Goal: Task Accomplishment & Management: Complete application form

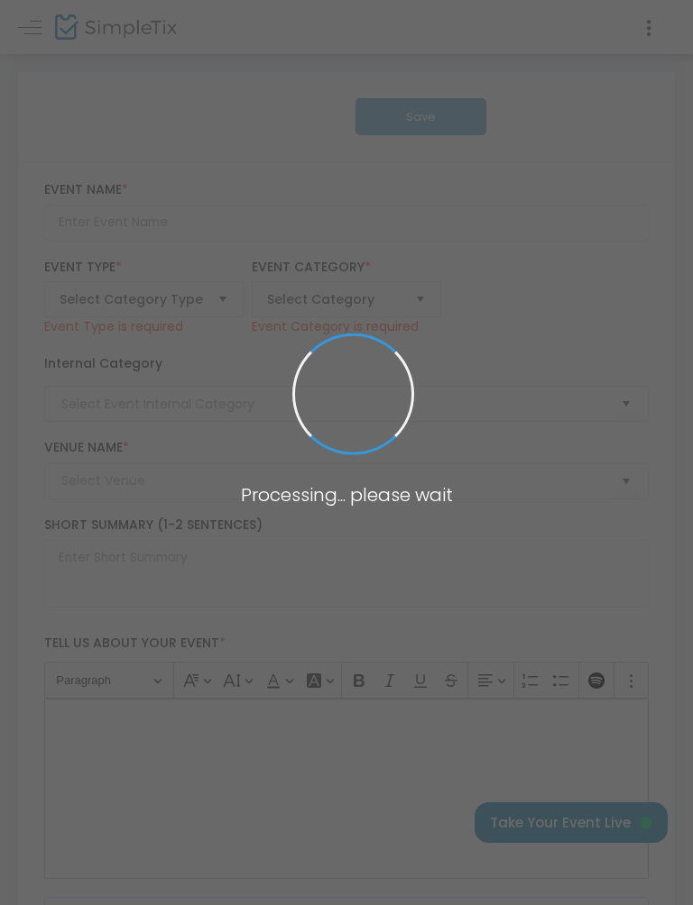
type input "Reading Liederkranz Oktoberfest"
type textarea "Join us [DATE]–[DATE], at the historic Reading Liederkranz for one of America’s…"
type input "6.000 %"
type input "Buy Tickets"
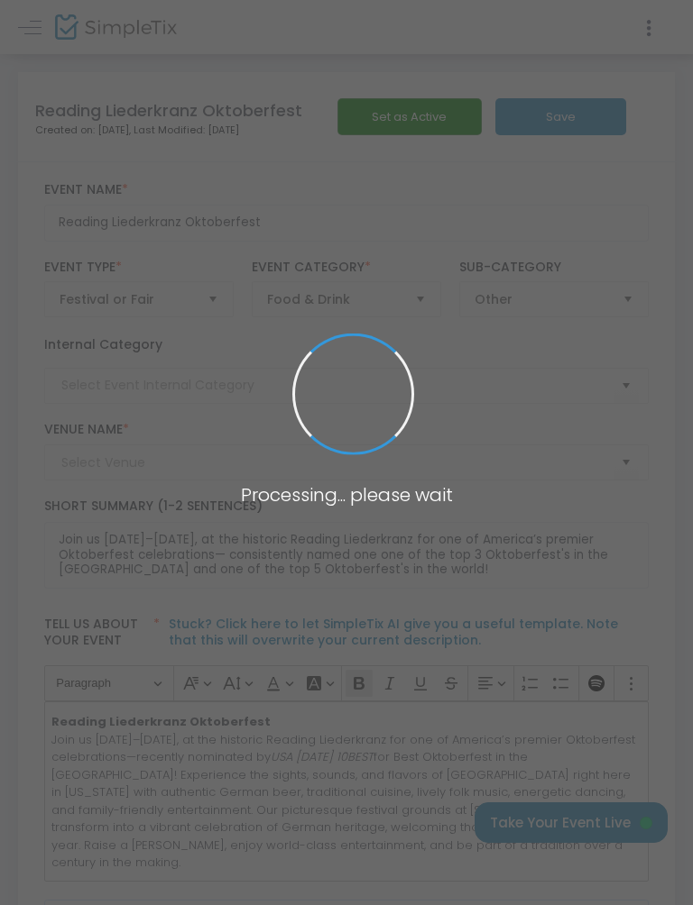
type input "Reading Liederkranz"
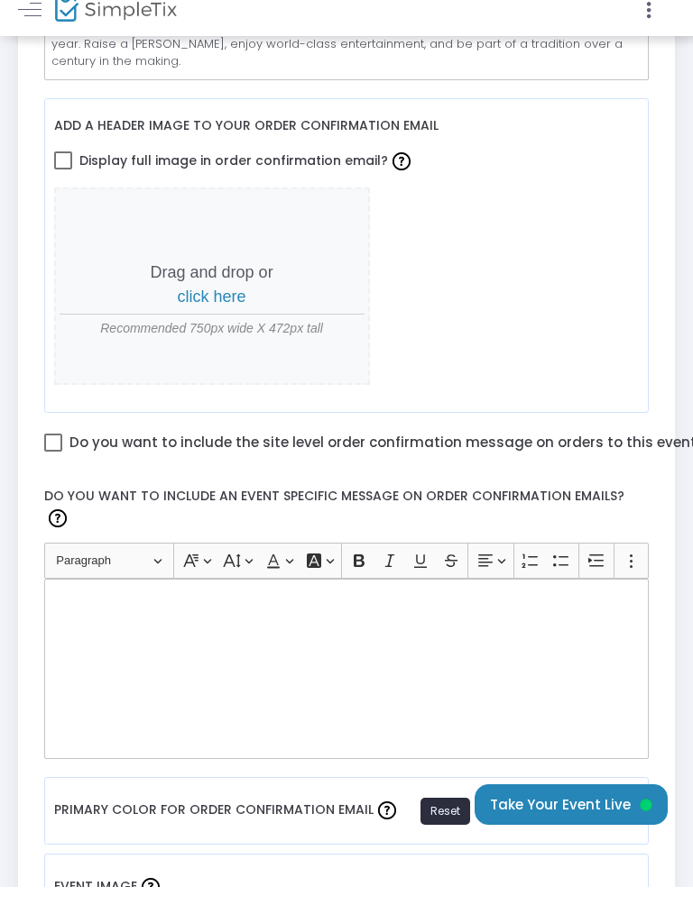
scroll to position [819, 0]
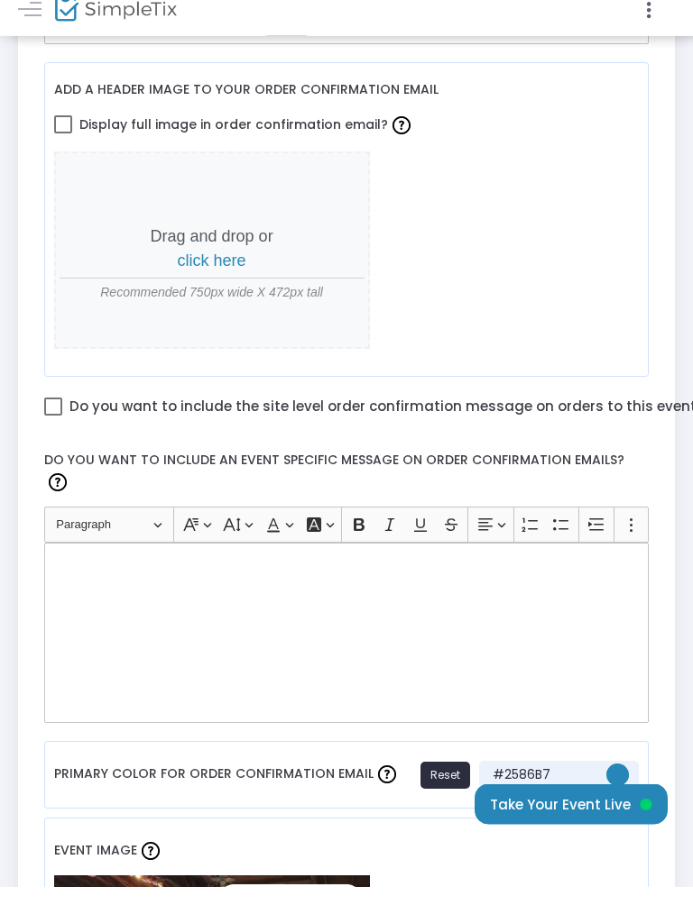
click at [54, 463] on label "Do you want to include an event specific message on order confirmation emails?" at bounding box center [346, 494] width 622 height 64
click at [281, 462] on label "Do you want to include an event specific message on order confirmation emails?" at bounding box center [346, 494] width 622 height 64
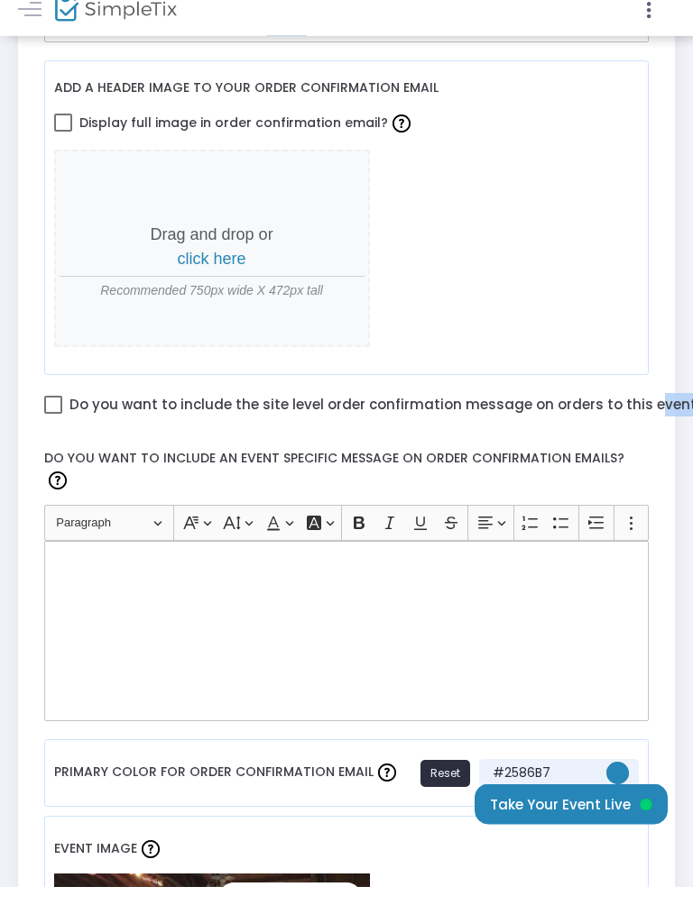
scroll to position [822, 0]
click at [479, 459] on label "Do you want to include an event specific message on order confirmation emails?" at bounding box center [346, 491] width 622 height 64
click at [529, 467] on label "Do you want to include an event specific message on order confirmation emails?" at bounding box center [346, 491] width 622 height 64
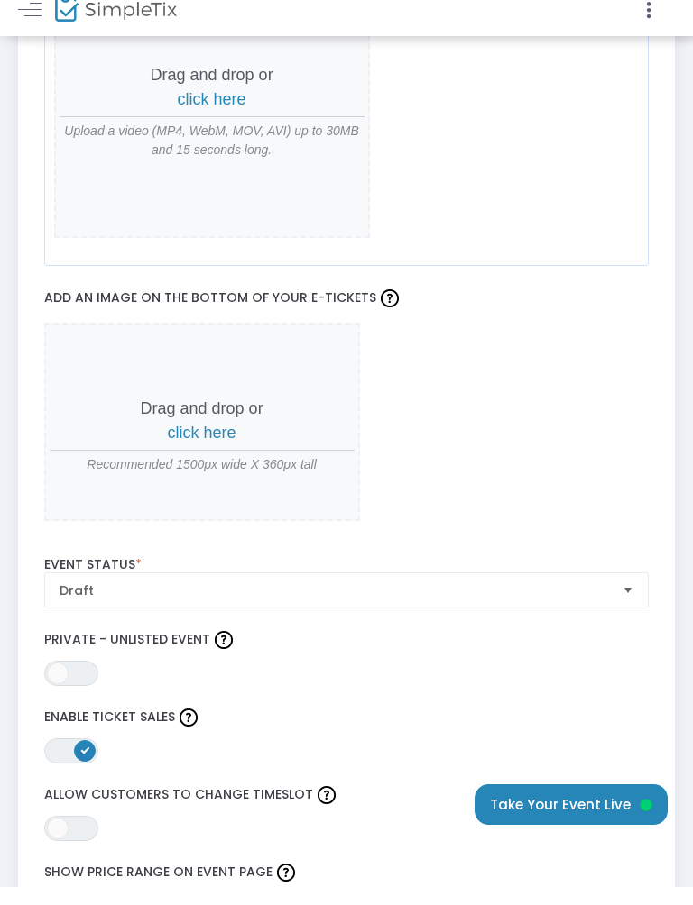
scroll to position [2004, 0]
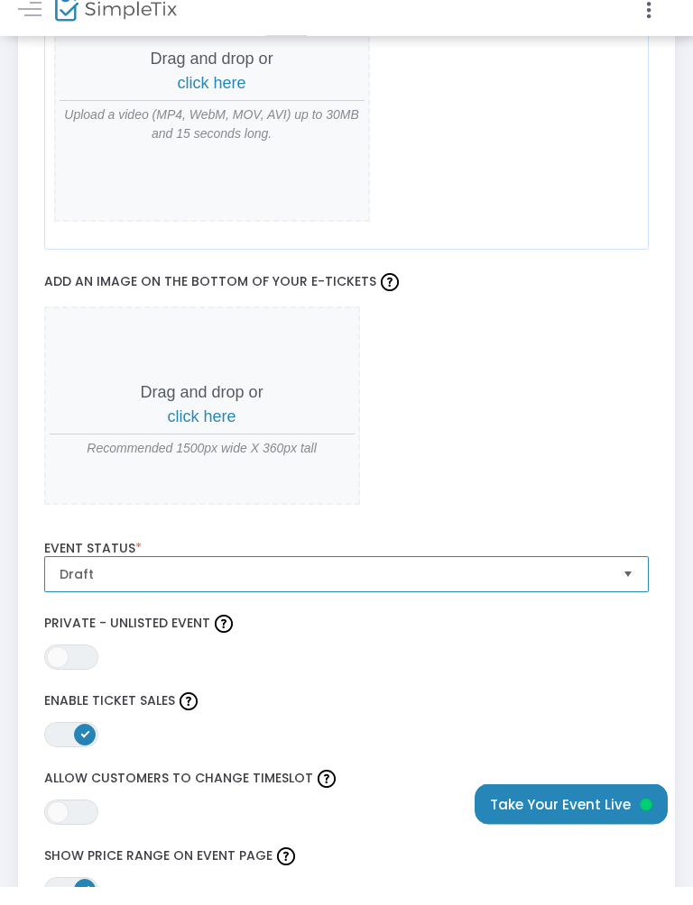
click at [602, 584] on span "Draft" at bounding box center [334, 593] width 549 height 18
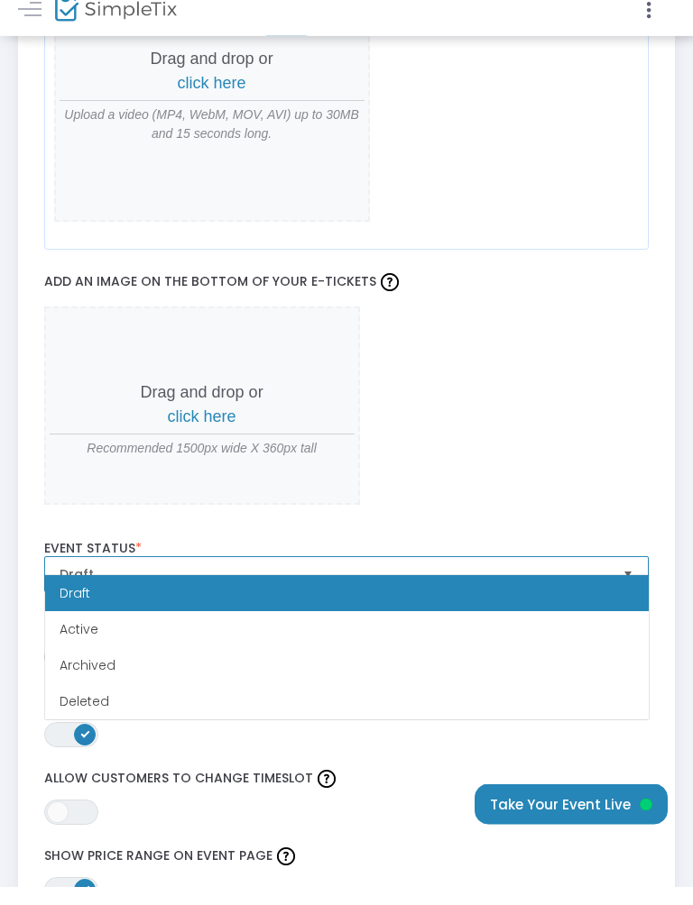
click at [631, 579] on span "Select" at bounding box center [628, 594] width 30 height 30
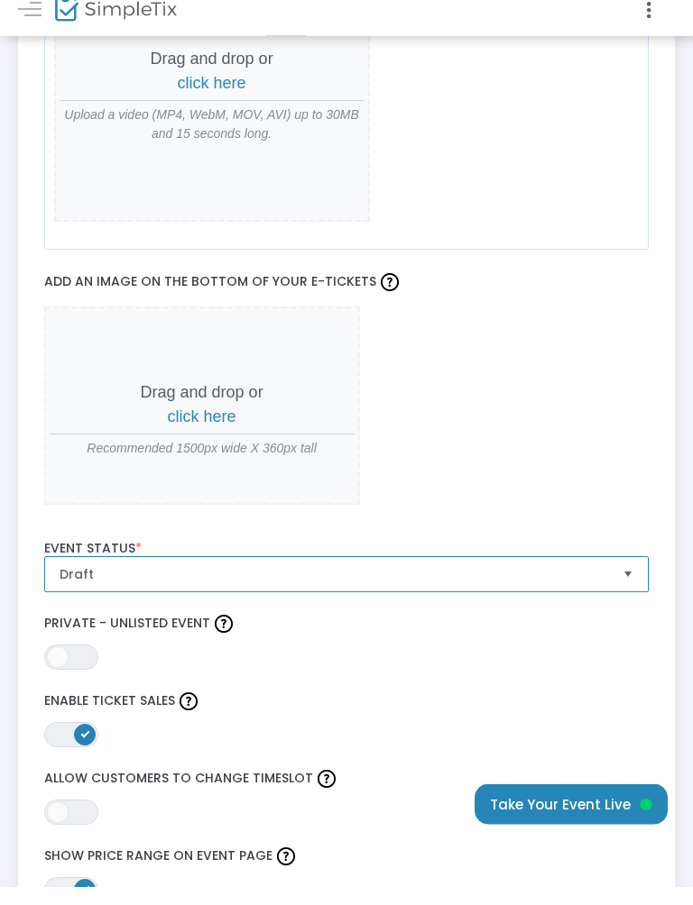
scroll to position [2005, 0]
click at [620, 578] on span "Select" at bounding box center [628, 593] width 30 height 30
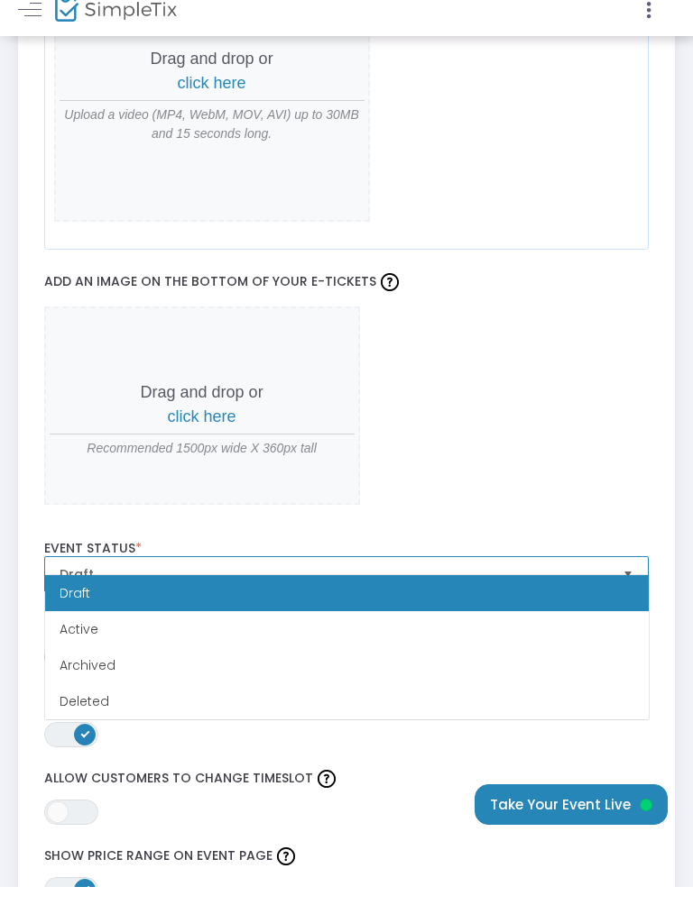
click at [600, 584] on span "Draft" at bounding box center [334, 593] width 549 height 18
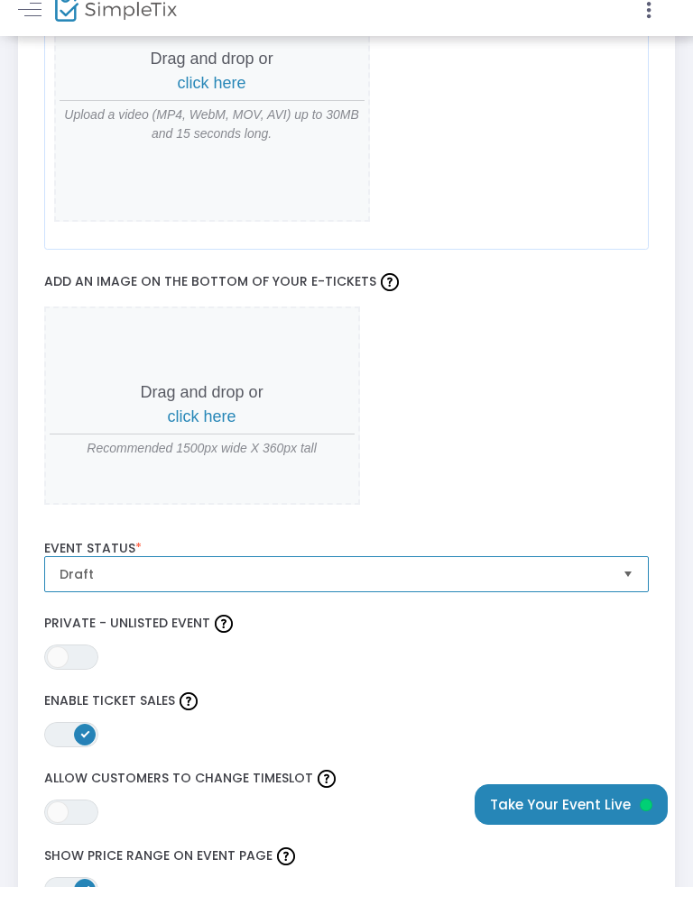
click at [620, 578] on span "Select" at bounding box center [628, 593] width 30 height 30
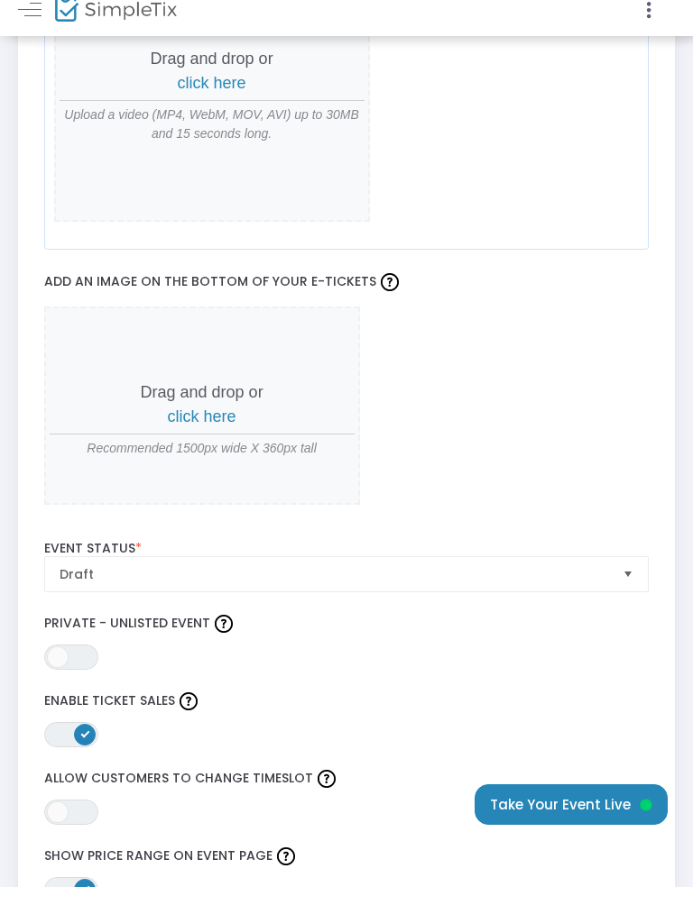
click at [587, 470] on div "Drag and drop or click here Recommended 1500px wide X 360px tall" at bounding box center [346, 424] width 605 height 198
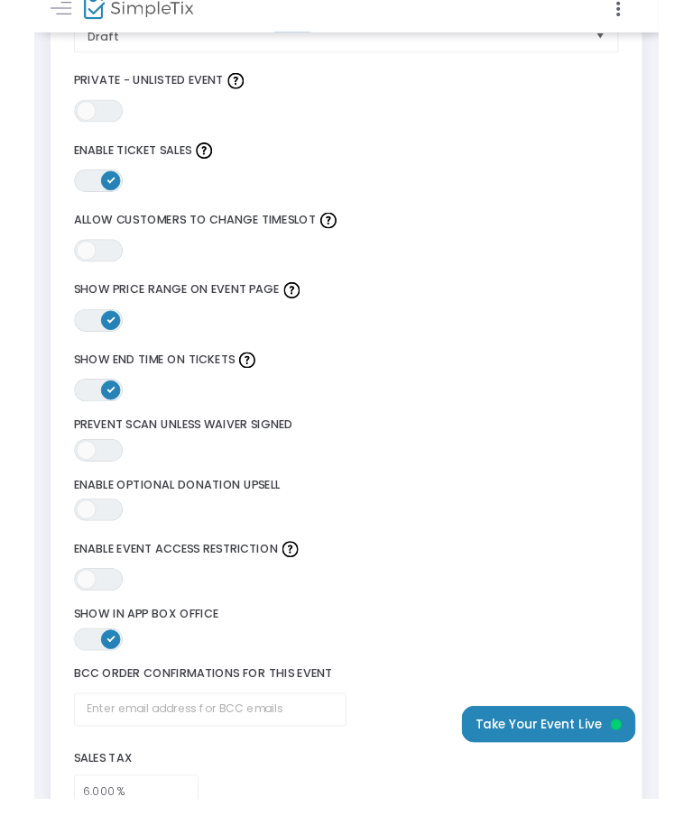
scroll to position [2540, 0]
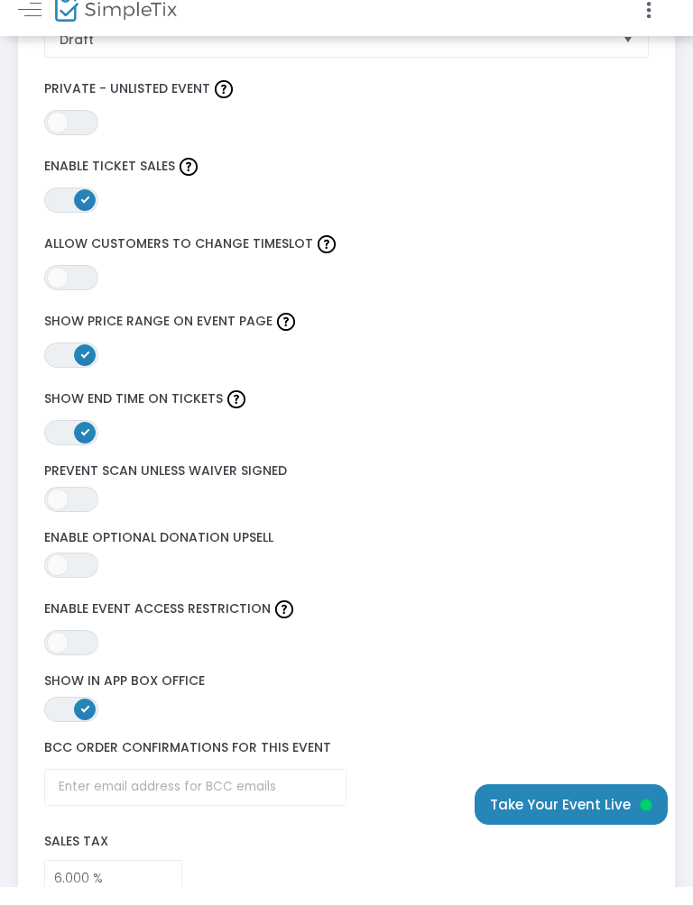
click at [61, 249] on div "ON OFF Allow Customers to Change Timeslot" at bounding box center [346, 279] width 622 height 60
click at [65, 285] on span at bounding box center [58, 296] width 22 height 22
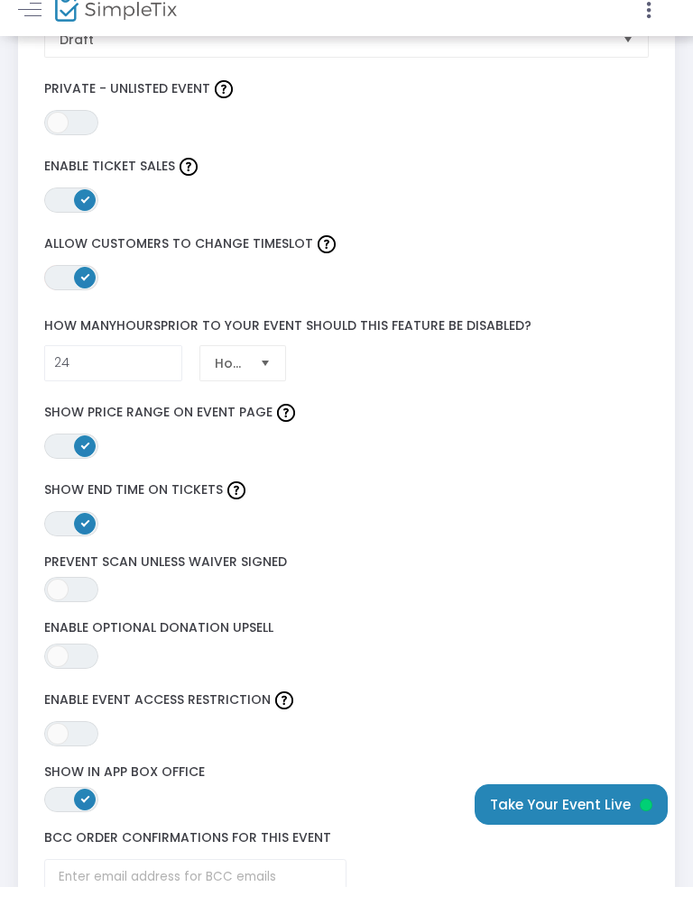
click at [253, 366] on span "Select" at bounding box center [265, 381] width 30 height 30
click at [258, 418] on li "Days" at bounding box center [242, 436] width 85 height 36
click at [152, 364] on input "24" at bounding box center [113, 381] width 136 height 34
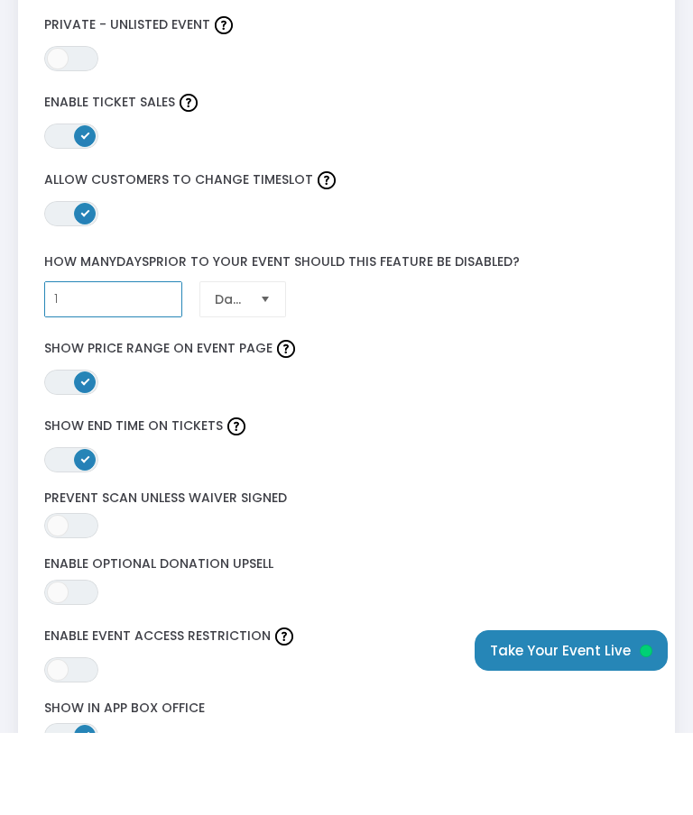
click at [122, 364] on input "1" at bounding box center [113, 381] width 136 height 34
type input "1"
click at [418, 240] on div "ON OFF Allow Customers to Change Timeslot" at bounding box center [346, 279] width 622 height 78
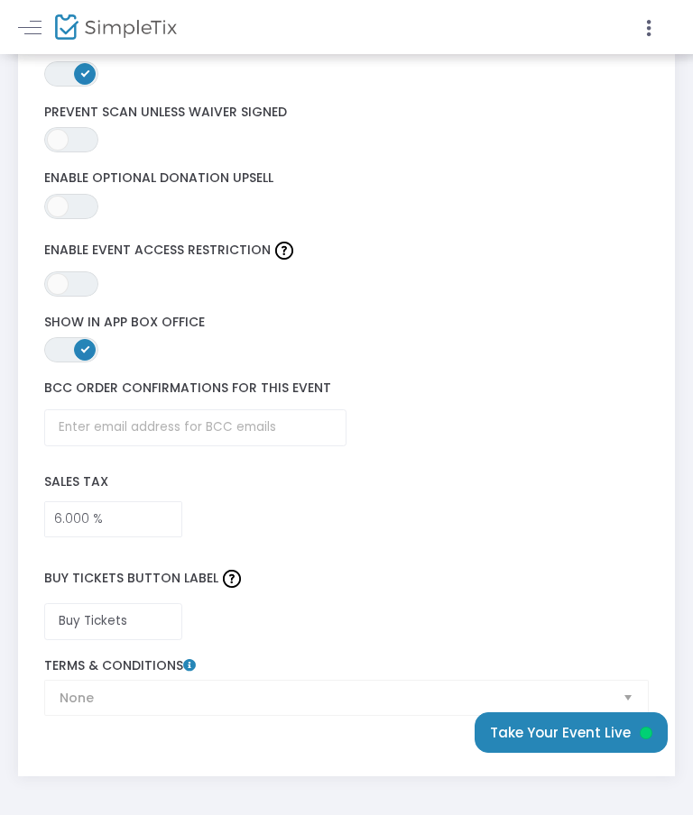
scroll to position [3022, 0]
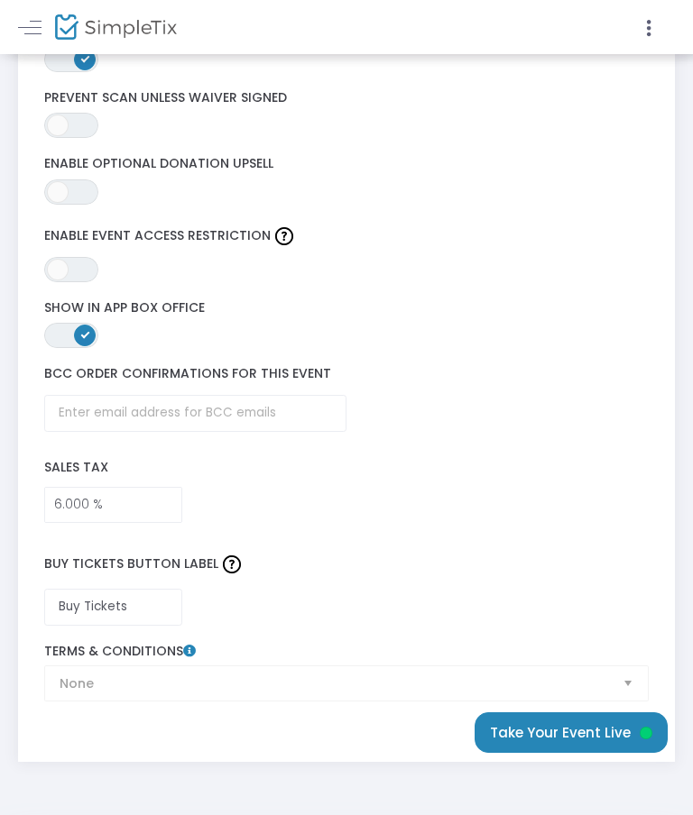
click at [617, 677] on div "None Terms & Conditions" at bounding box center [346, 673] width 622 height 58
click at [629, 672] on div "None Terms & Conditions" at bounding box center [346, 673] width 622 height 58
click at [627, 672] on div "None Terms & Conditions" at bounding box center [346, 673] width 622 height 58
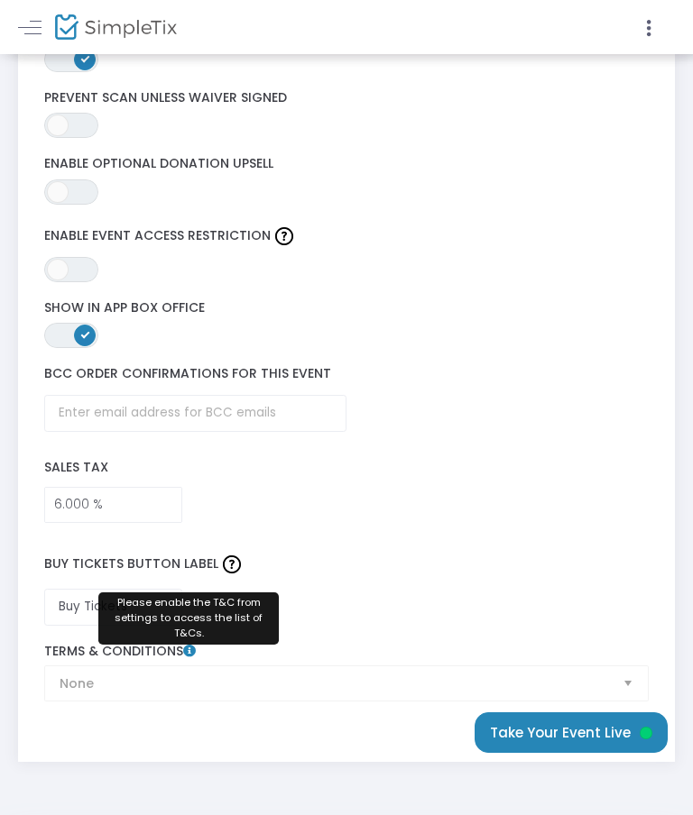
click at [183, 645] on icon at bounding box center [189, 651] width 13 height 13
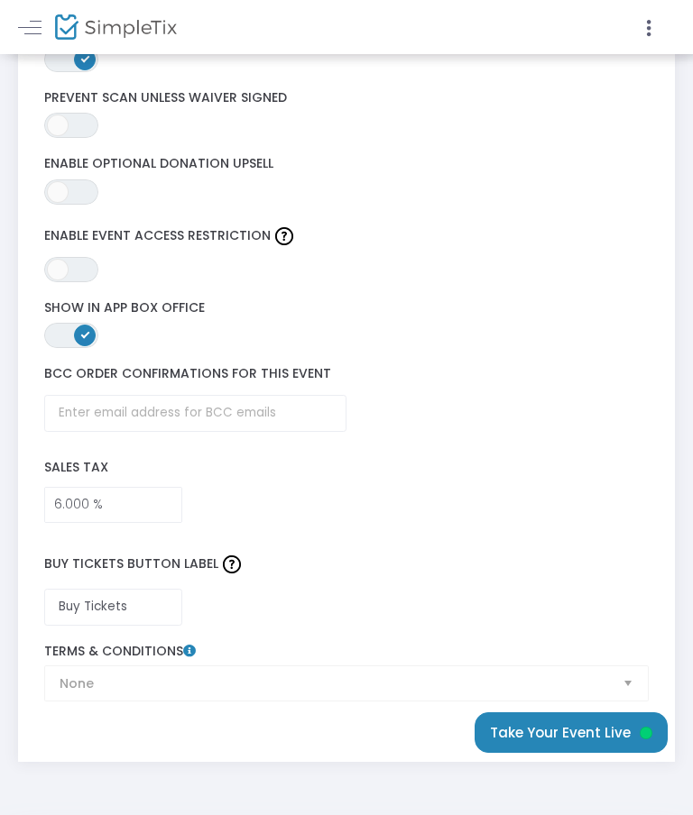
click at [188, 645] on icon at bounding box center [189, 651] width 13 height 13
click at [270, 644] on label "Terms & Conditions" at bounding box center [346, 652] width 605 height 16
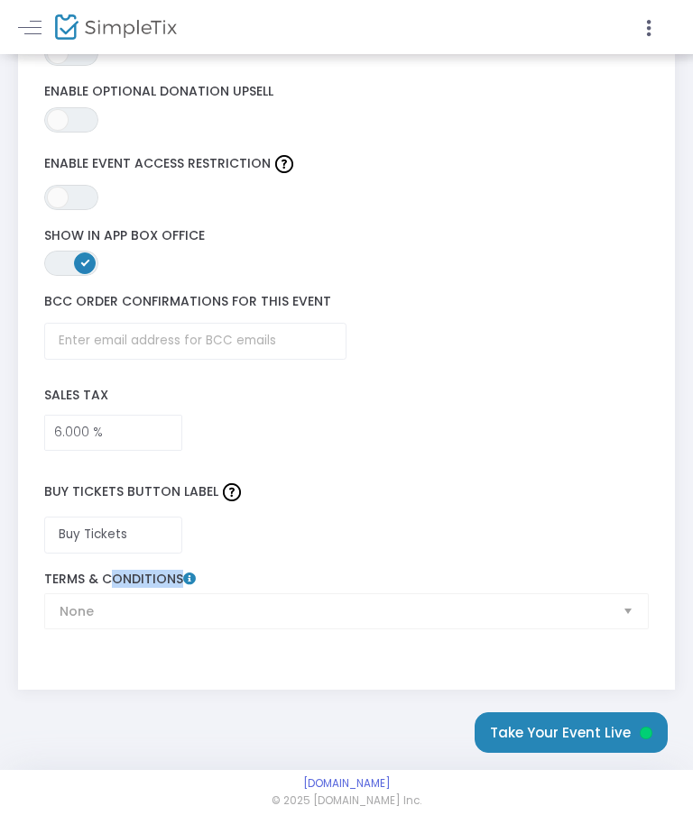
click at [627, 586] on div "None Terms & Conditions" at bounding box center [346, 601] width 622 height 58
click at [623, 592] on div "None Terms & Conditions" at bounding box center [346, 601] width 622 height 58
click at [630, 604] on div "None Terms & Conditions" at bounding box center [346, 601] width 622 height 58
click at [126, 607] on div "None Terms & Conditions" at bounding box center [346, 601] width 622 height 58
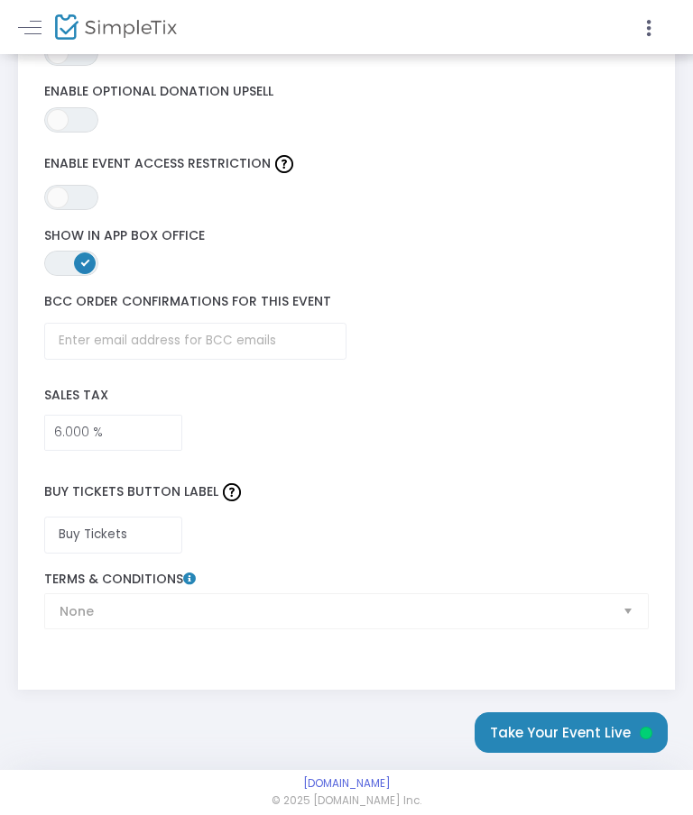
click at [135, 610] on div "None Terms & Conditions" at bounding box center [346, 601] width 622 height 58
click at [512, 393] on label "Sales Tax" at bounding box center [346, 396] width 622 height 37
click at [204, 572] on label "Terms & Conditions" at bounding box center [346, 580] width 605 height 16
click at [194, 573] on icon at bounding box center [189, 579] width 13 height 13
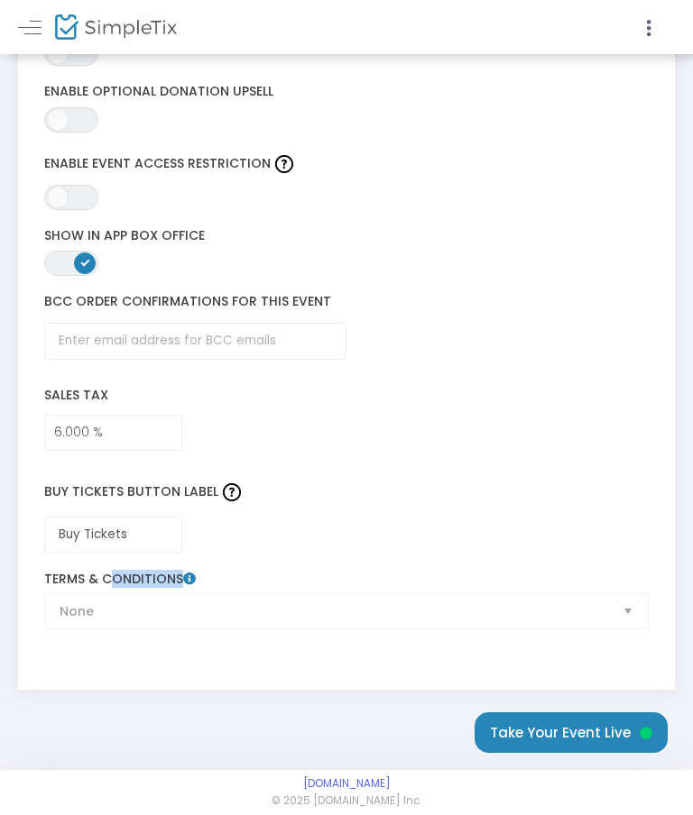
click at [289, 578] on div "None Terms & Conditions" at bounding box center [346, 601] width 622 height 58
click at [200, 572] on label "Terms & Conditions" at bounding box center [346, 580] width 605 height 16
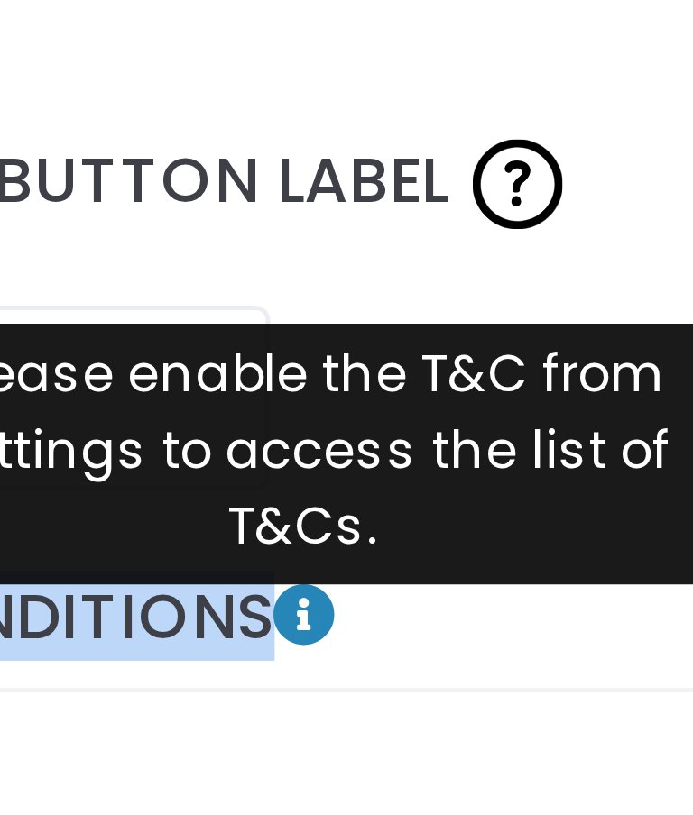
click at [183, 573] on icon at bounding box center [189, 579] width 13 height 13
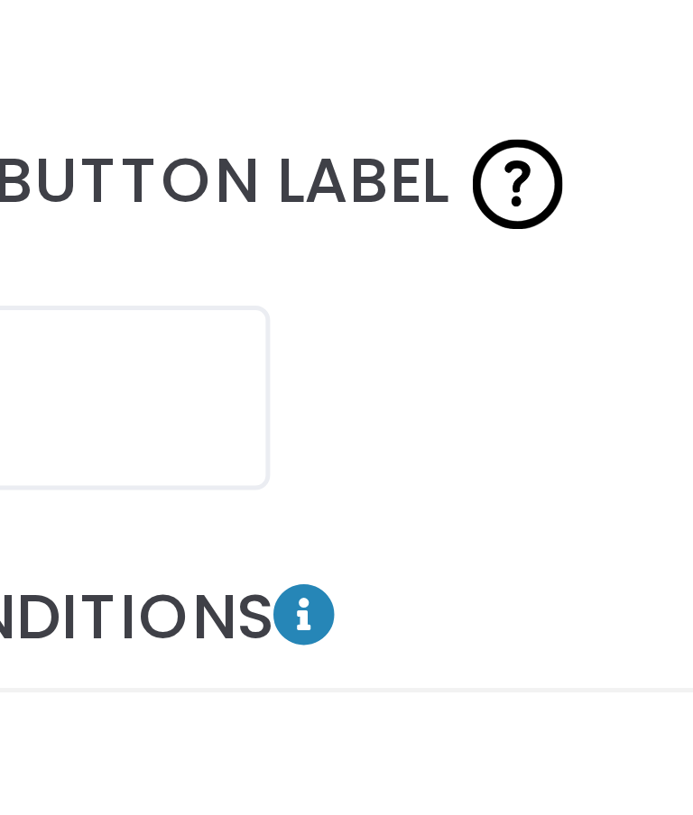
click at [183, 573] on icon at bounding box center [189, 579] width 13 height 13
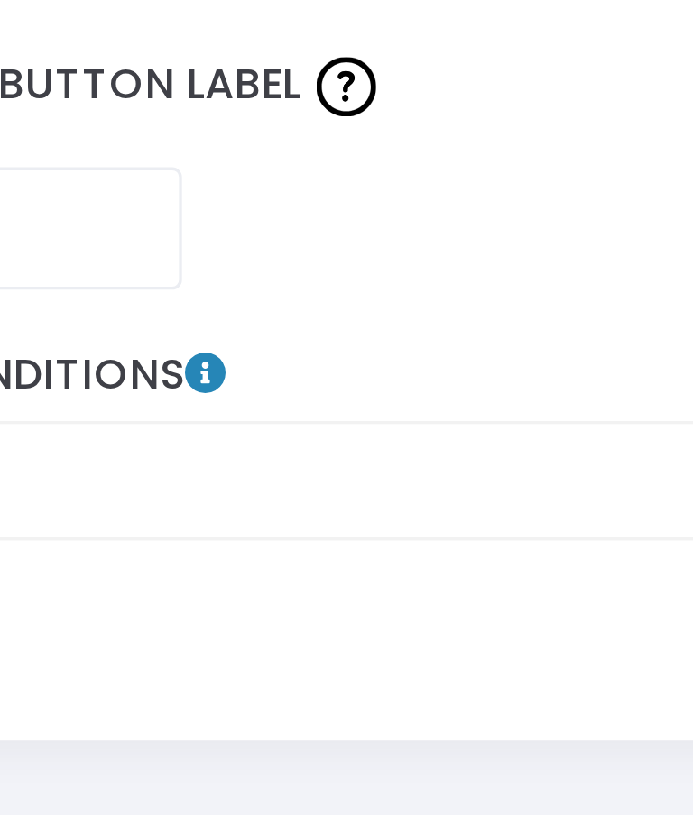
click at [183, 573] on icon at bounding box center [189, 579] width 13 height 13
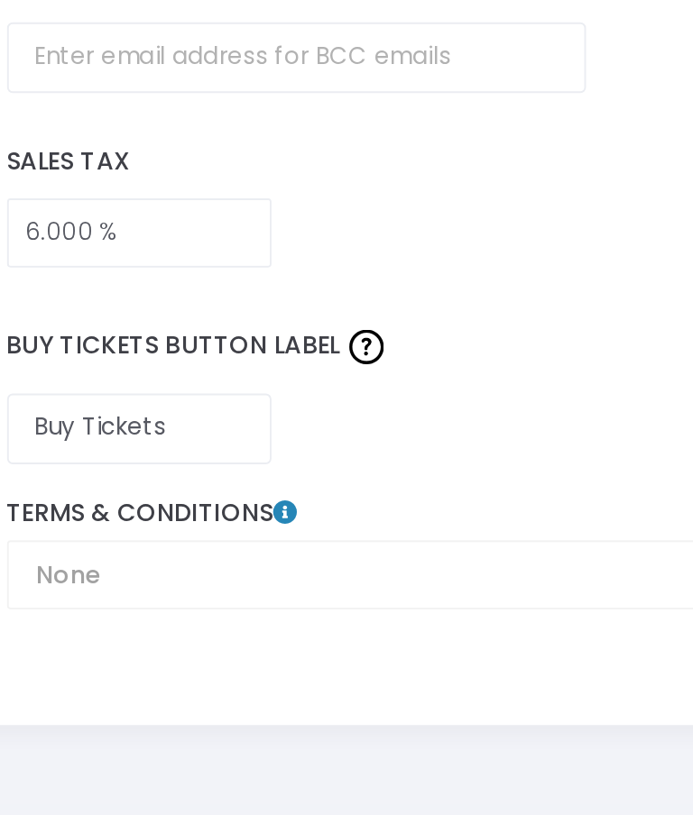
click at [183, 573] on icon at bounding box center [189, 579] width 13 height 13
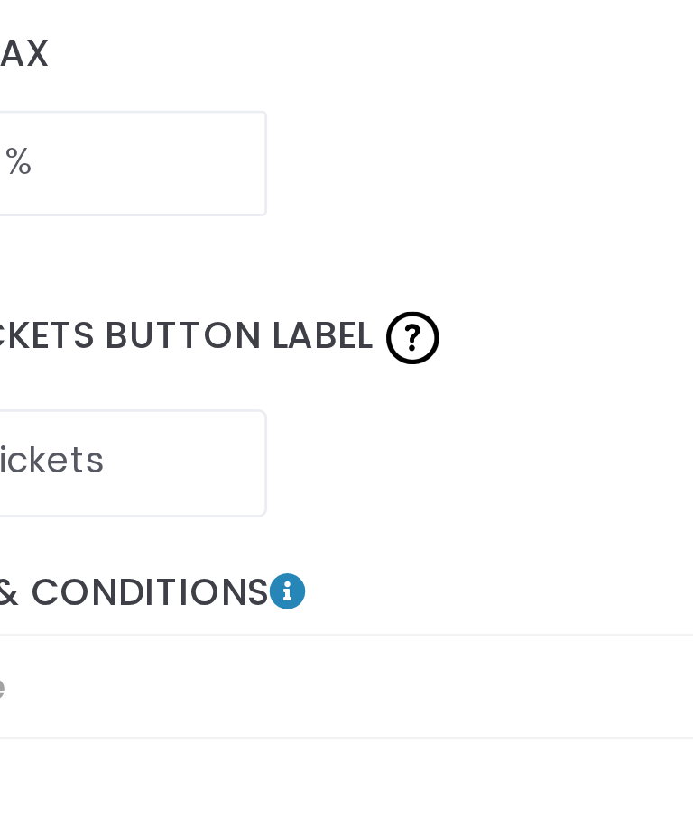
click at [183, 573] on icon at bounding box center [189, 579] width 13 height 13
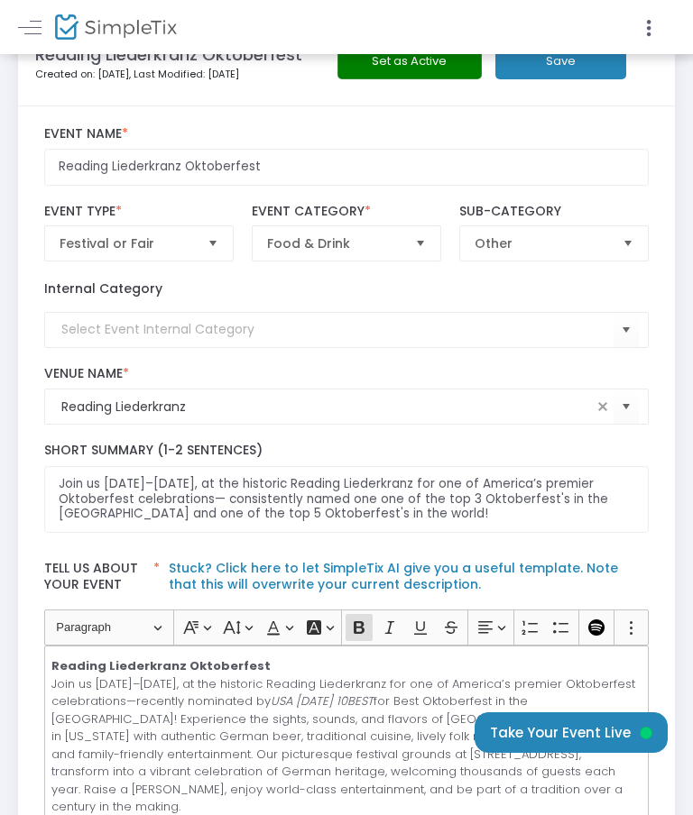
scroll to position [0, 0]
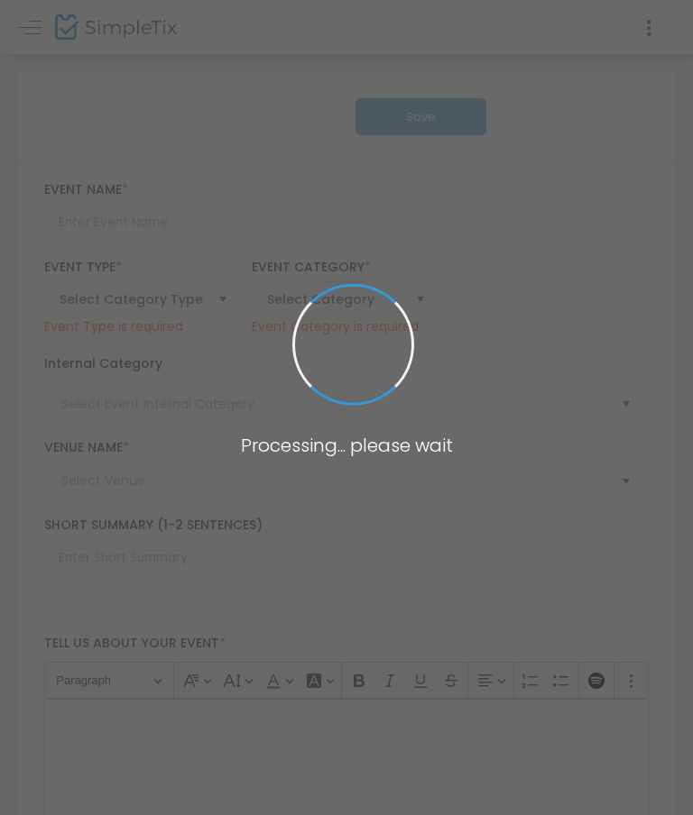
click at [8, 584] on span at bounding box center [346, 407] width 693 height 815
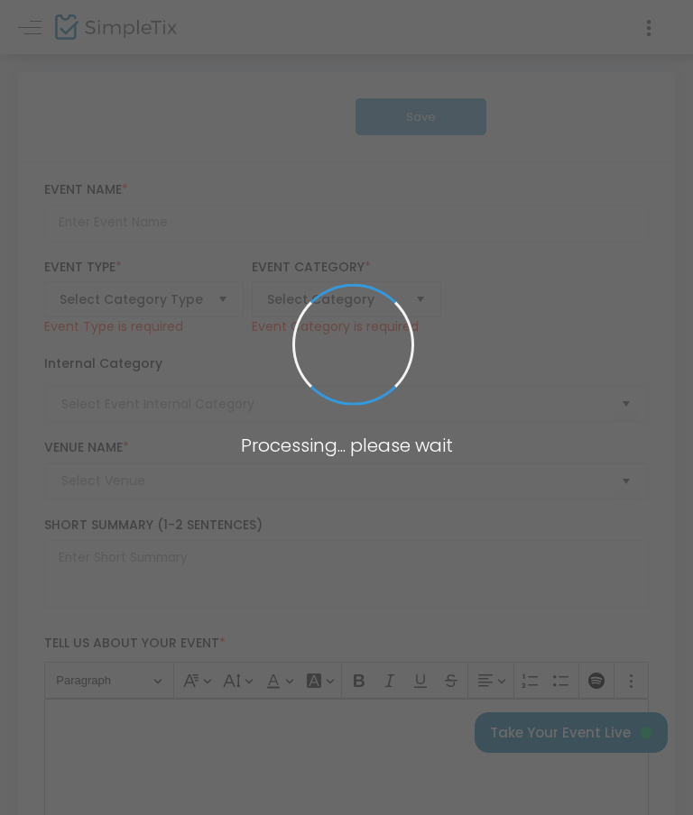
type input "Reading Liederkranz Oktoberfest"
type textarea "Join us [DATE]–[DATE], at the historic Reading Liederkranz for one of America’s…"
type input "6.000 %"
type input "Buy Tickets"
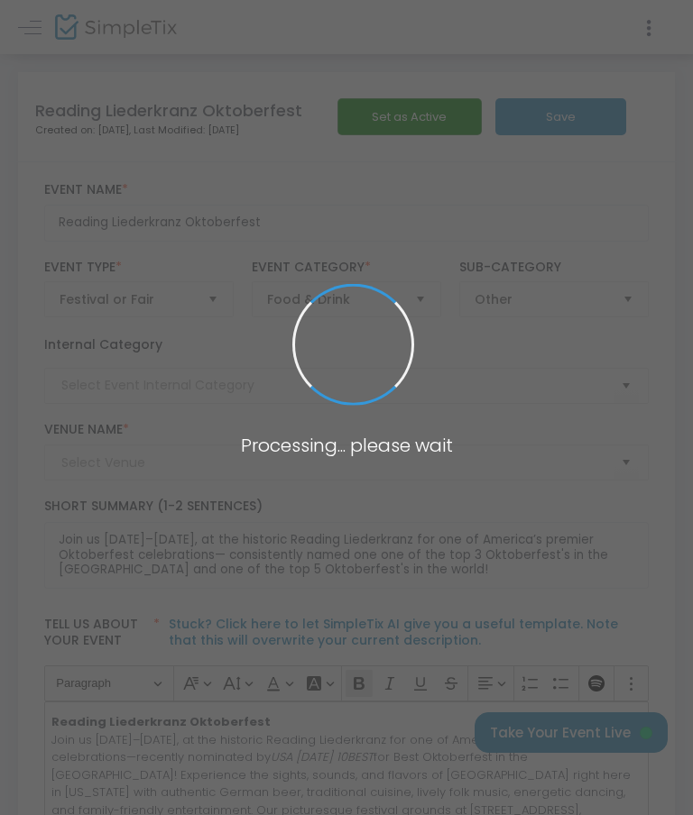
type input "Reading Liederkranz"
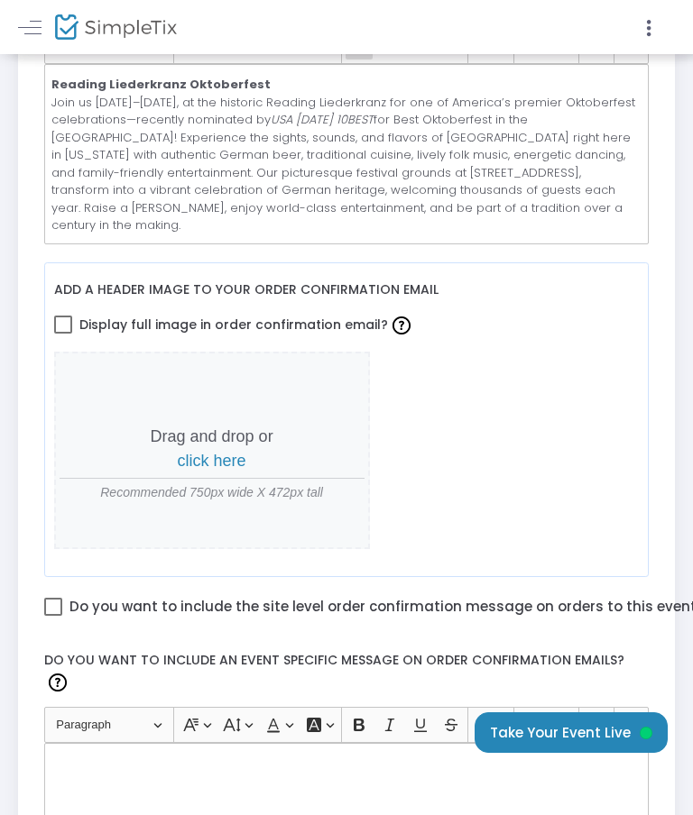
scroll to position [710, 0]
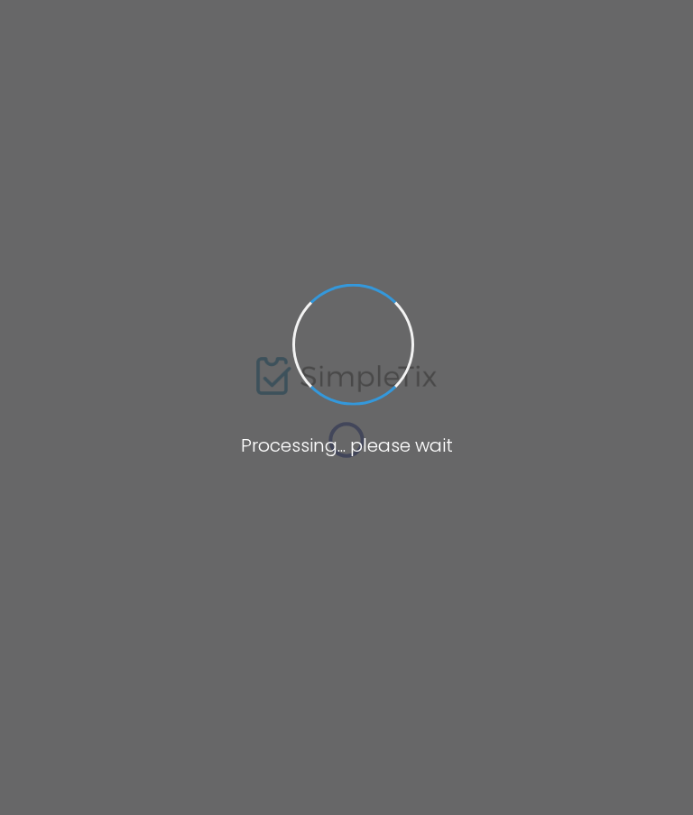
type input "Reading Liederkranz Oktoberfest"
type textarea "Join us [DATE]–[DATE], at the historic Reading Liederkranz for one of America’s…"
type input "6.000 %"
type input "Buy Tickets"
type input "Reading Liederkranz"
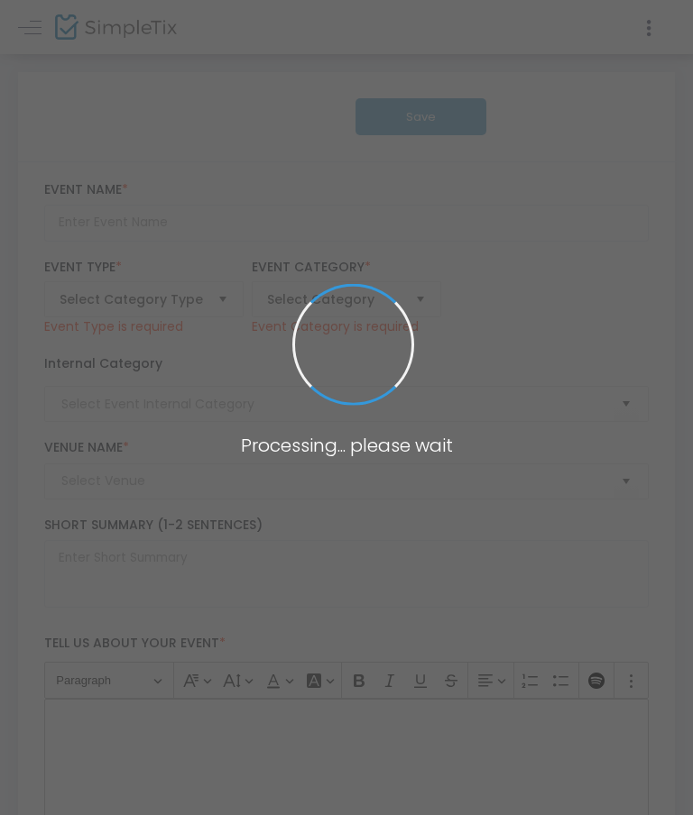
type input "Reading Liederkranz Oktoberfest"
type textarea "Join us [DATE]–[DATE], at the historic Reading Liederkranz for one of America’s…"
type input "6.000 %"
type input "Buy Tickets"
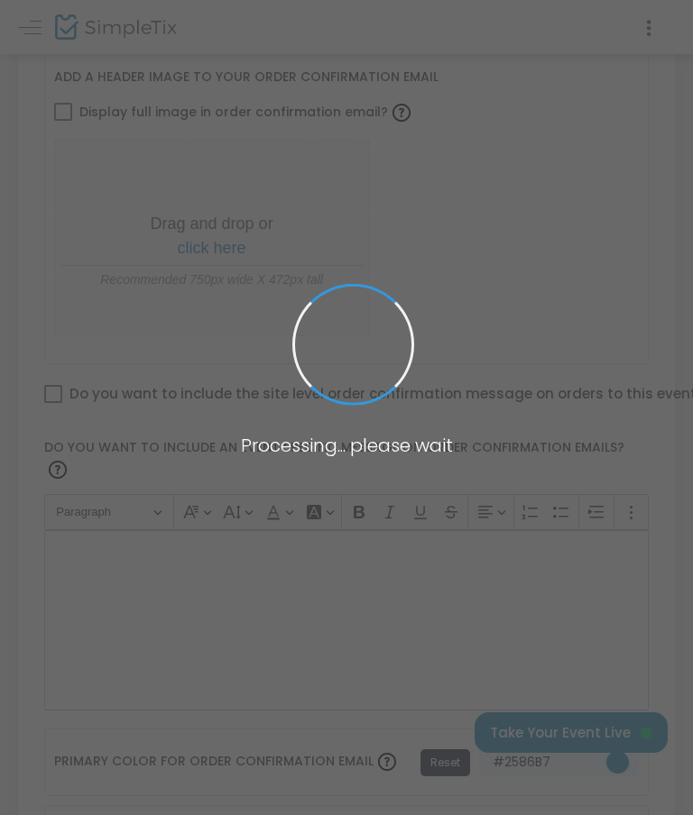
type input "Reading Liederkranz"
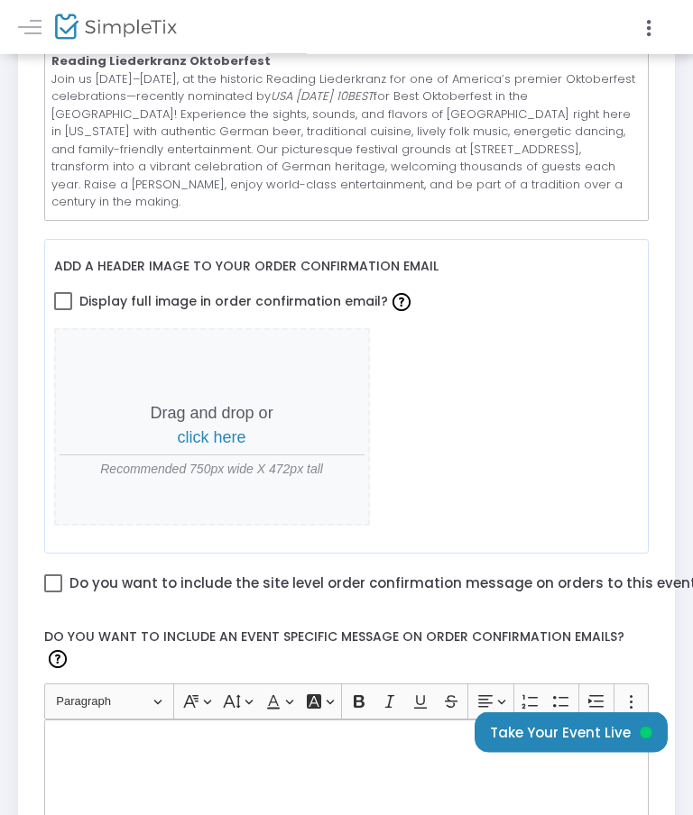
scroll to position [661, 0]
